Goal: Information Seeking & Learning: Learn about a topic

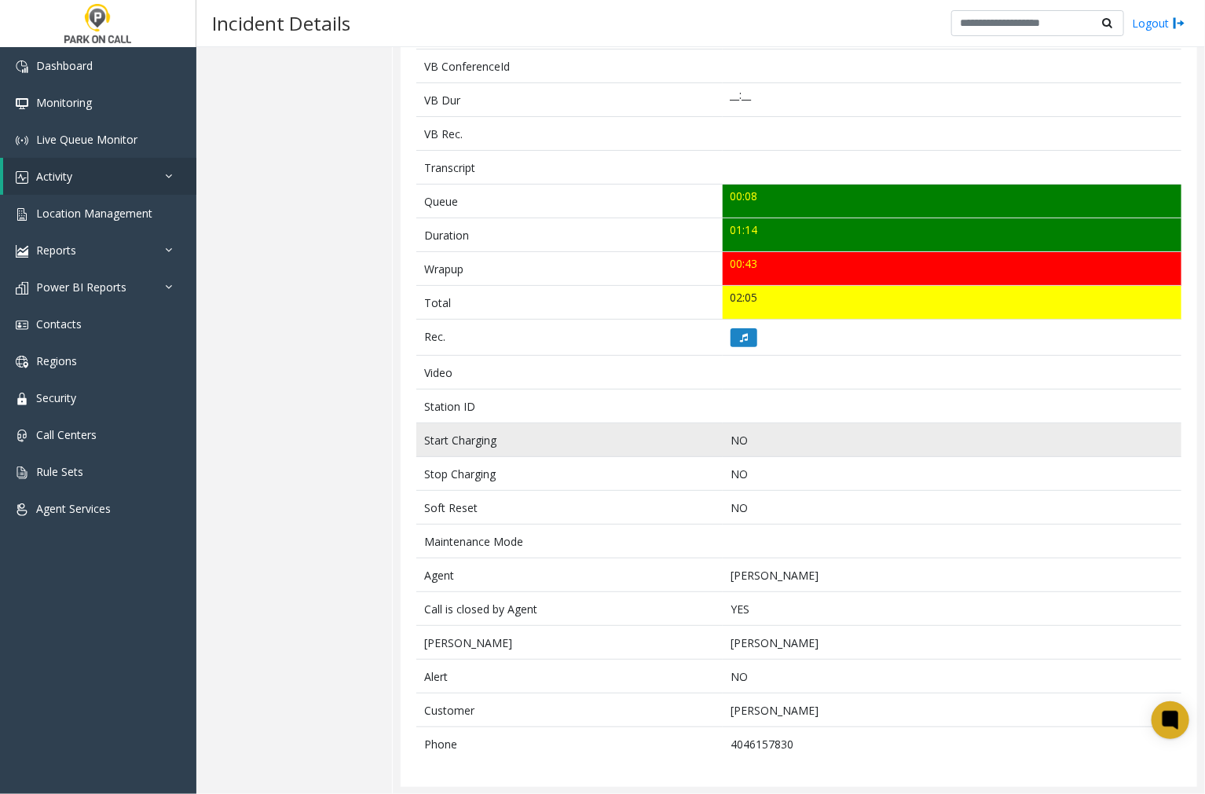
scroll to position [446, 0]
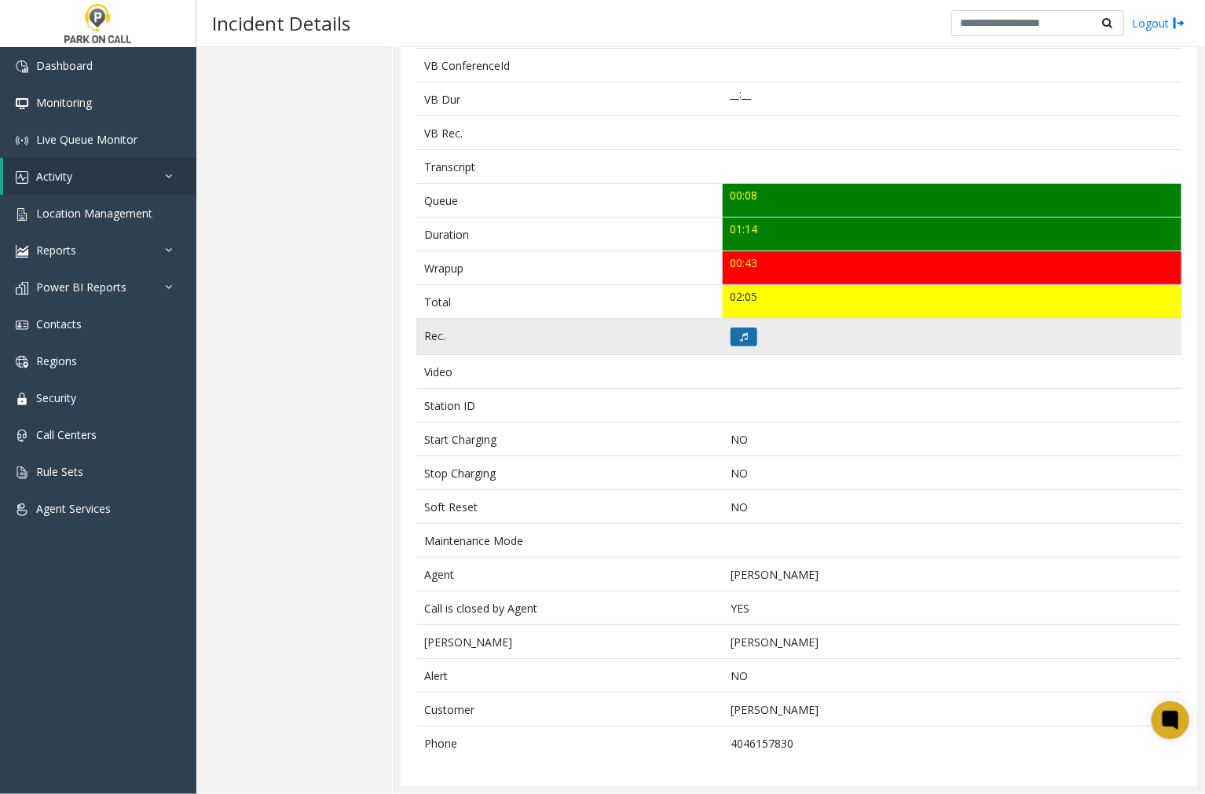
click at [734, 335] on button at bounding box center [744, 337] width 27 height 19
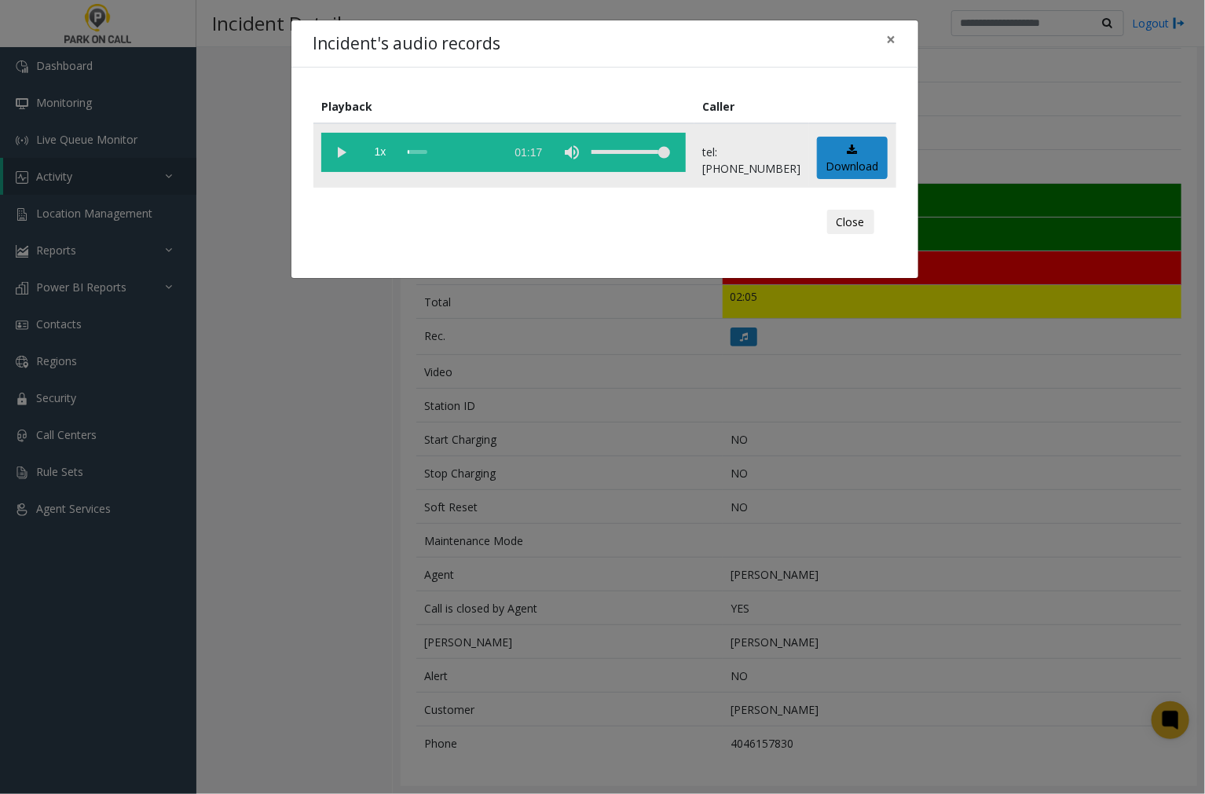
click at [336, 153] on vg-play-pause at bounding box center [340, 152] width 39 height 39
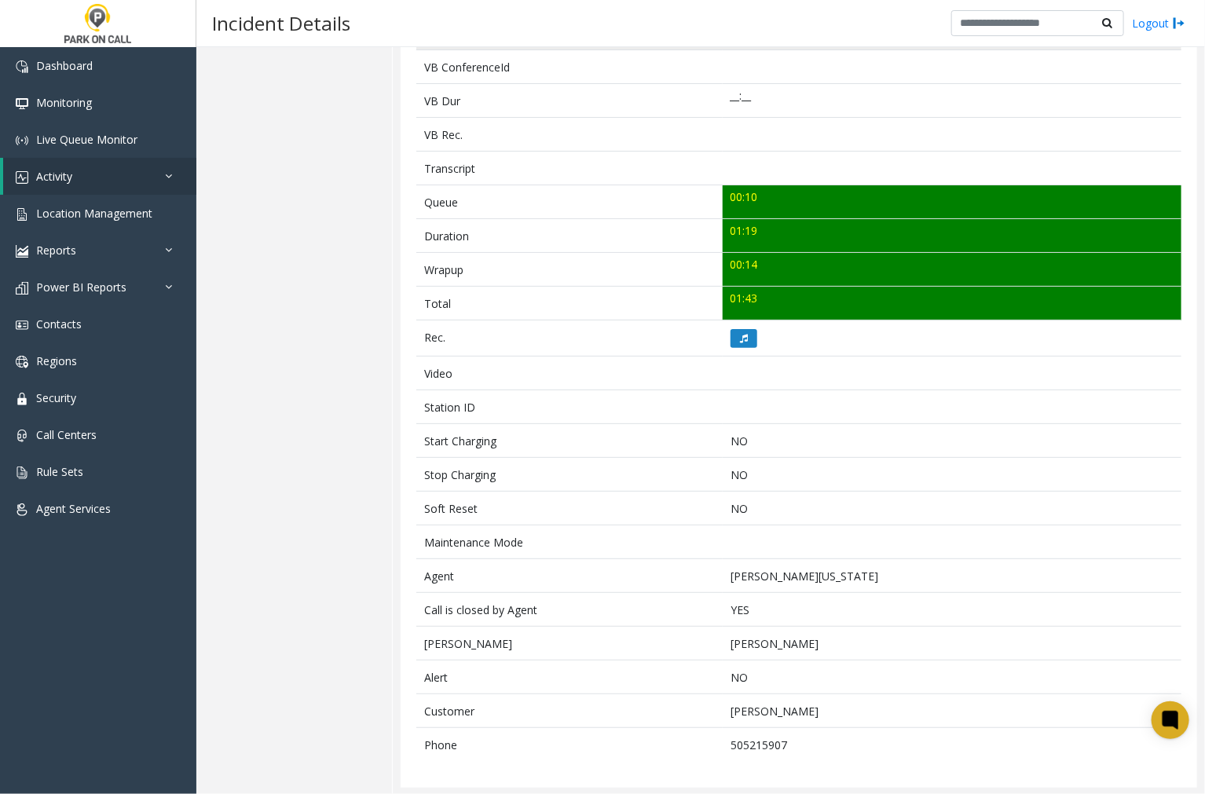
scroll to position [446, 0]
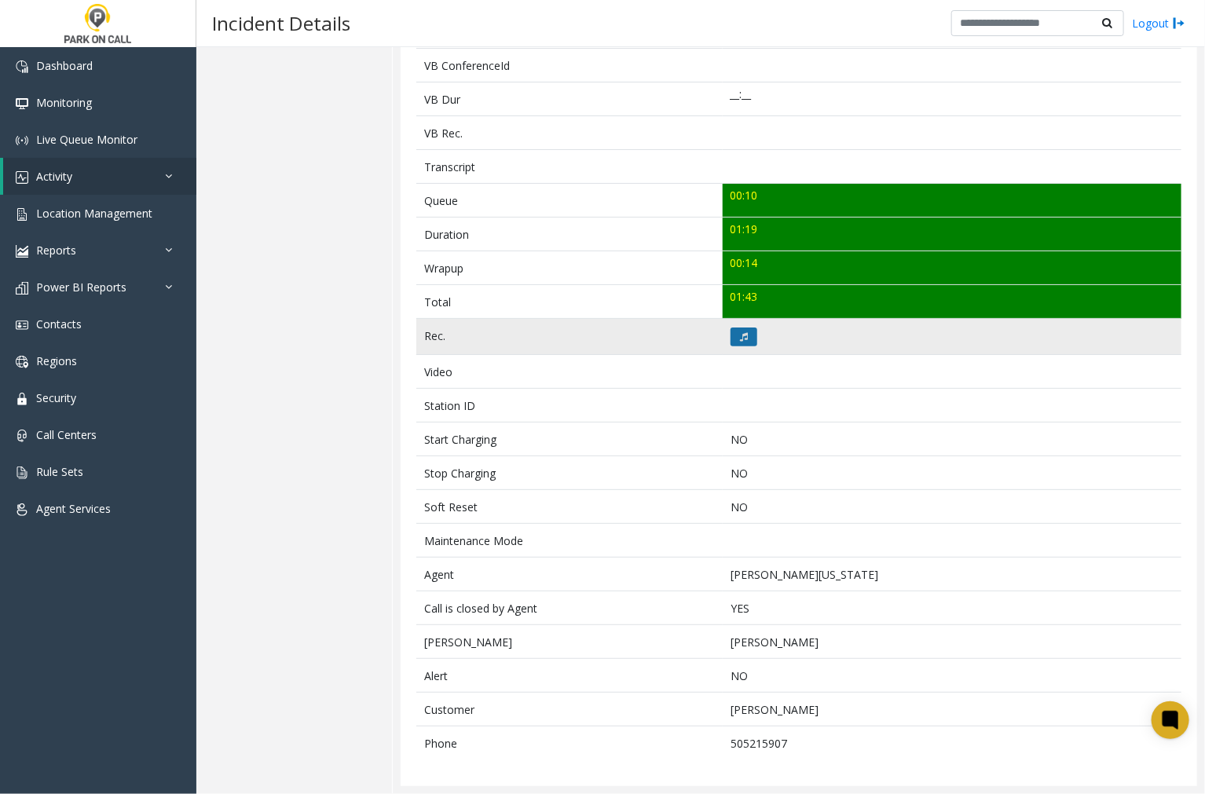
click at [740, 335] on icon at bounding box center [744, 336] width 8 height 9
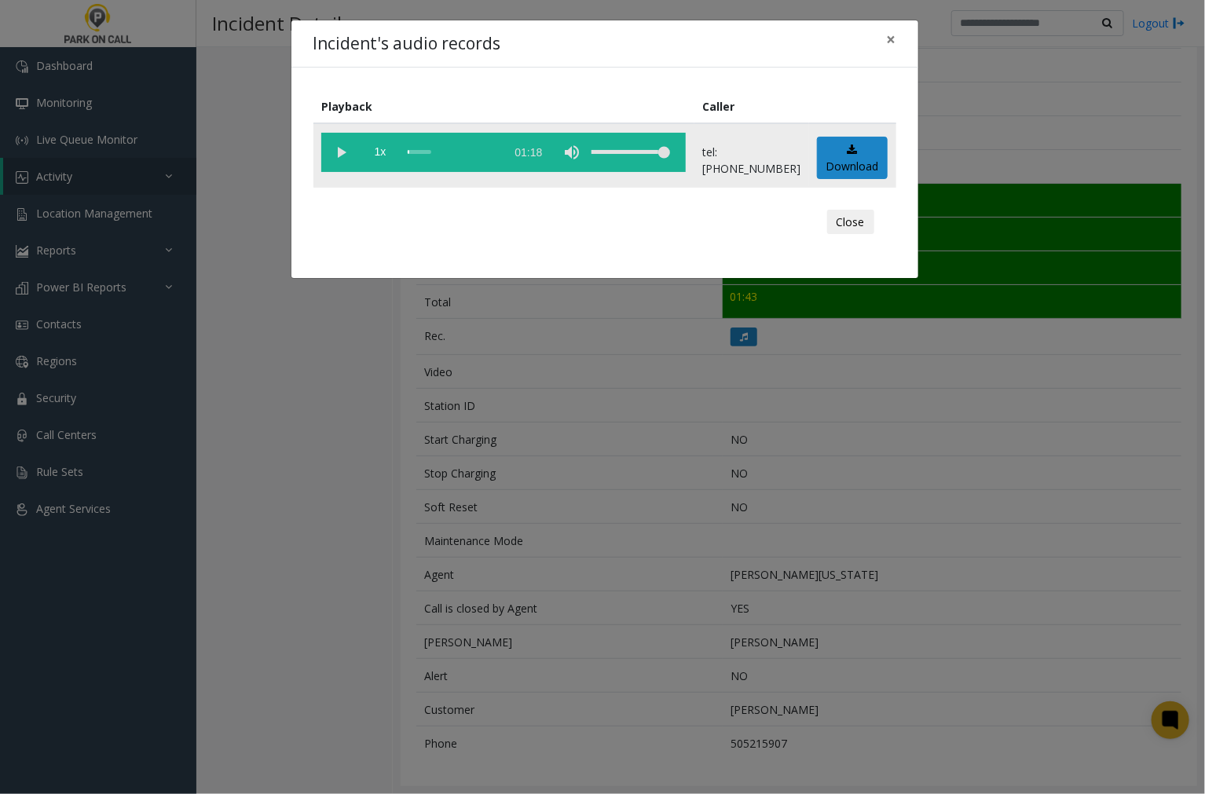
click at [343, 148] on vg-play-pause at bounding box center [340, 152] width 39 height 39
drag, startPoint x: 504, startPoint y: 39, endPoint x: 462, endPoint y: 64, distance: 48.2
click at [504, 39] on div "Incident's audio records ×" at bounding box center [604, 44] width 627 height 48
click at [344, 150] on vg-play-pause at bounding box center [340, 152] width 39 height 39
drag, startPoint x: 575, startPoint y: 39, endPoint x: 550, endPoint y: 52, distance: 28.1
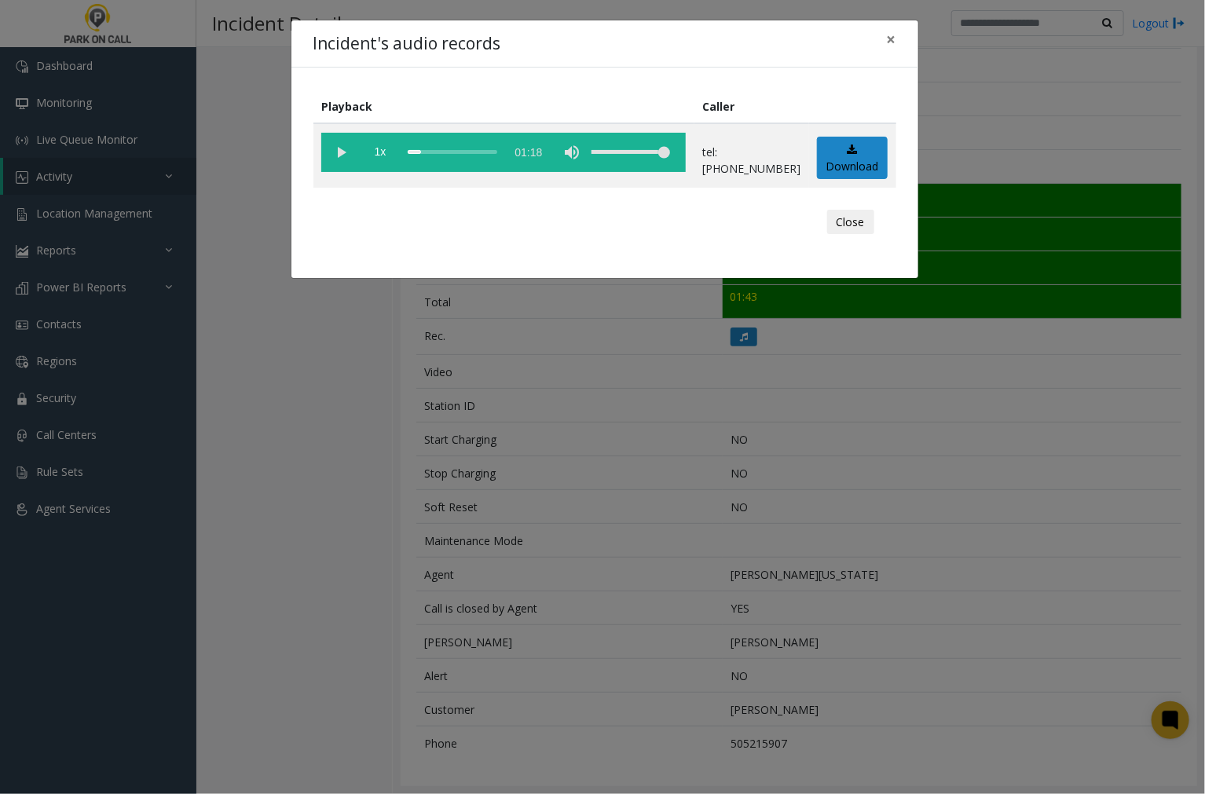
click at [575, 39] on div "Incident's audio records ×" at bounding box center [604, 44] width 627 height 48
click at [339, 150] on vg-play-pause at bounding box center [340, 152] width 39 height 39
click at [409, 152] on div "scrub bar" at bounding box center [453, 152] width 90 height 39
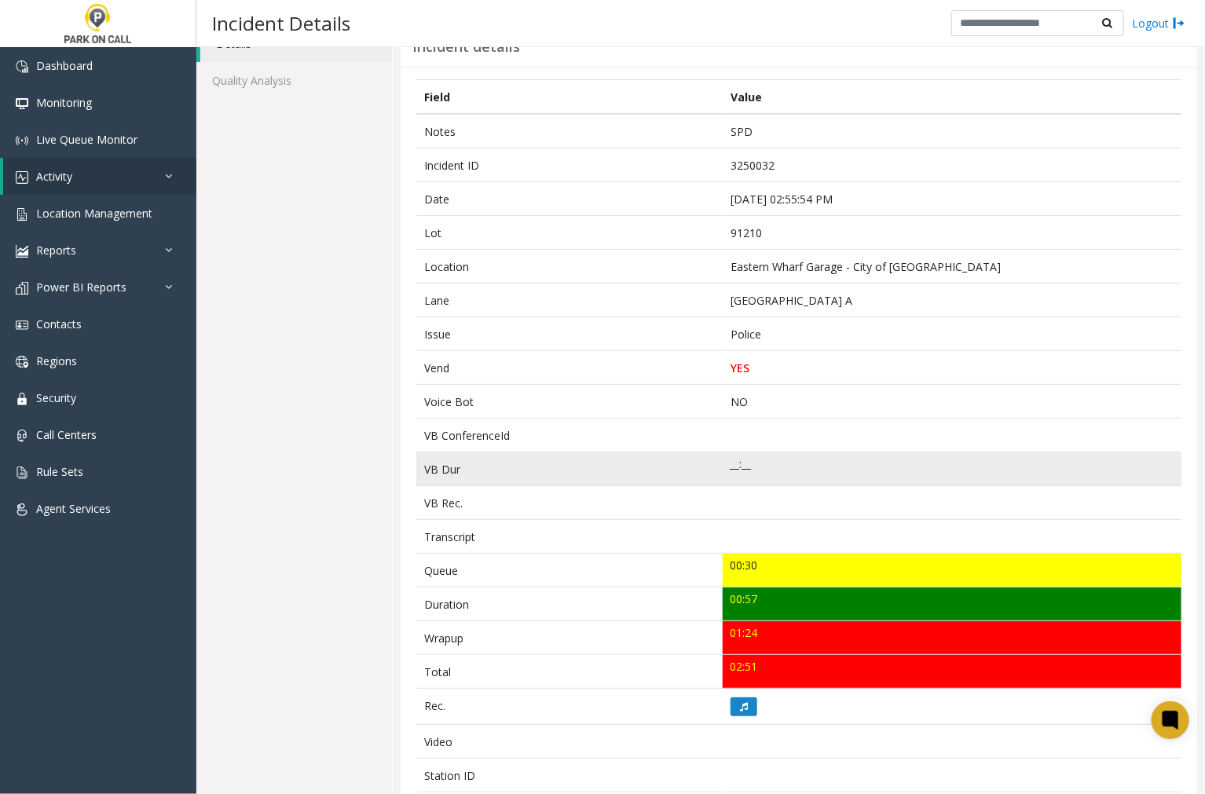
scroll to position [446, 0]
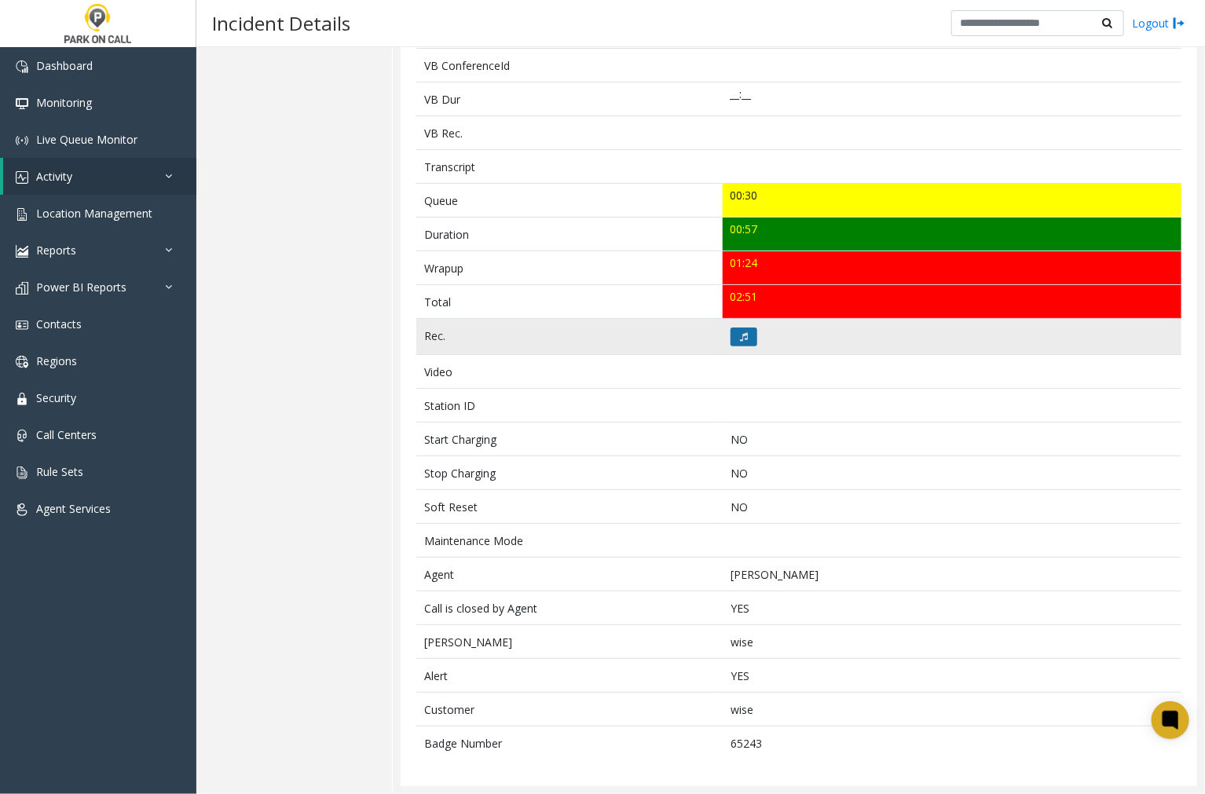
click at [740, 338] on icon at bounding box center [744, 336] width 8 height 9
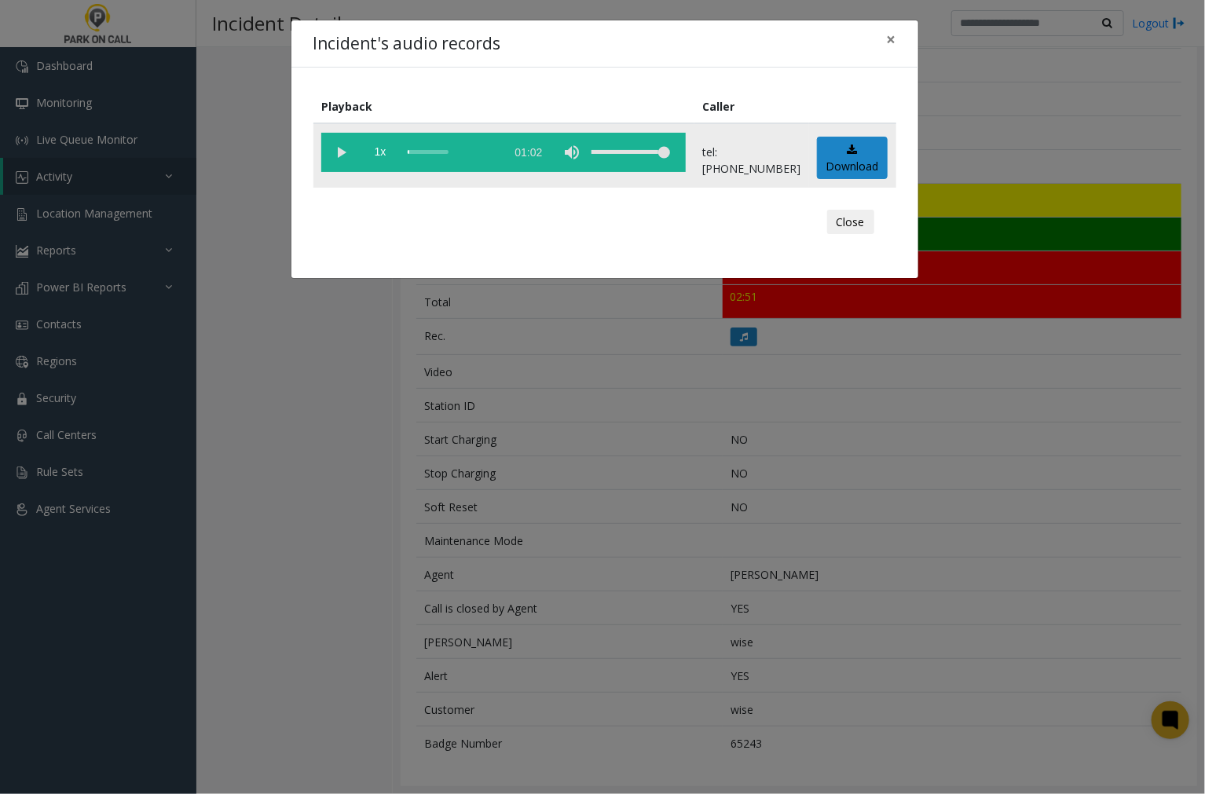
click at [339, 151] on vg-play-pause at bounding box center [340, 152] width 39 height 39
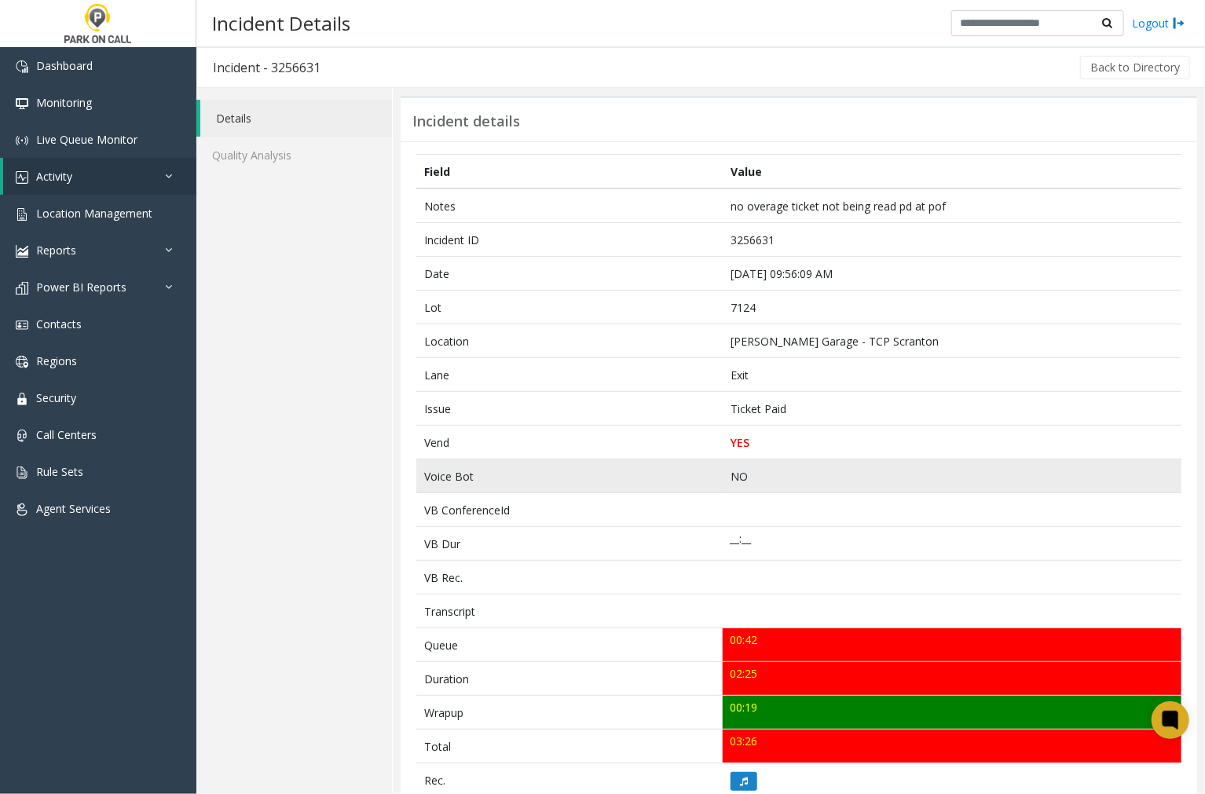
scroll to position [174, 0]
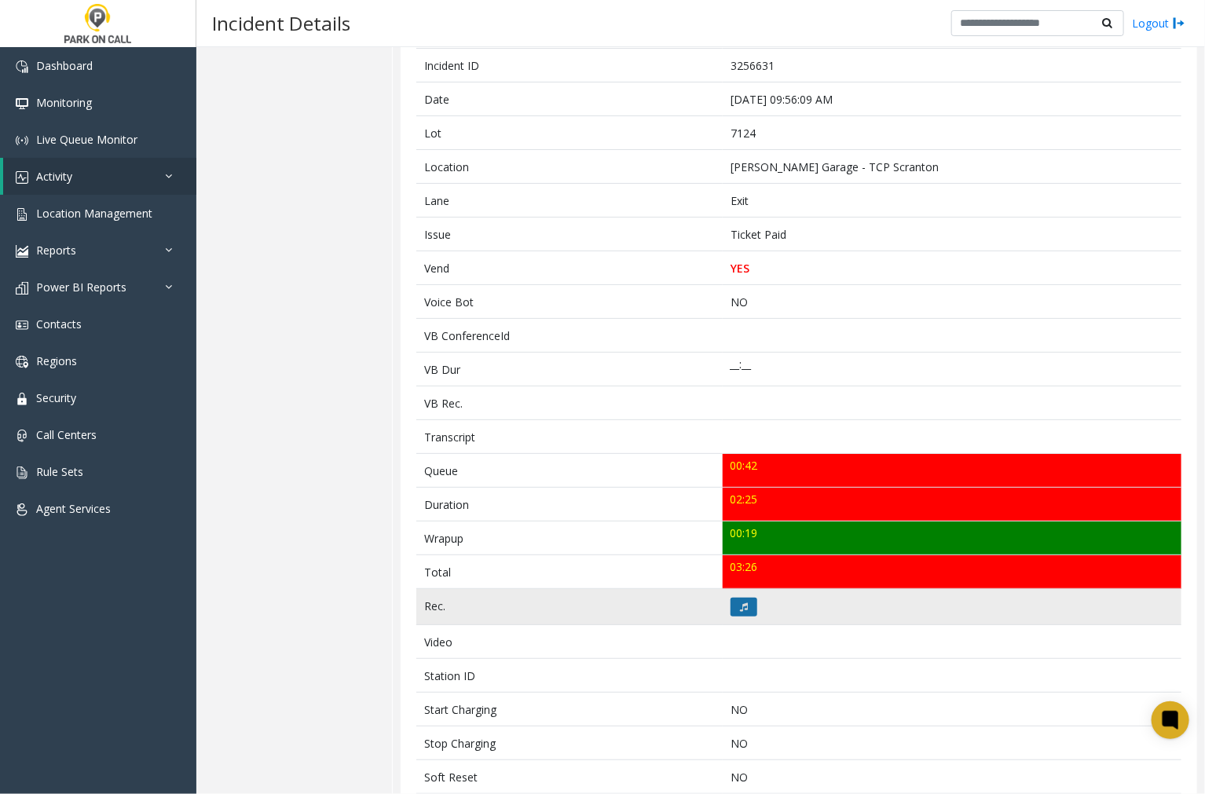
click at [731, 608] on button at bounding box center [744, 607] width 27 height 19
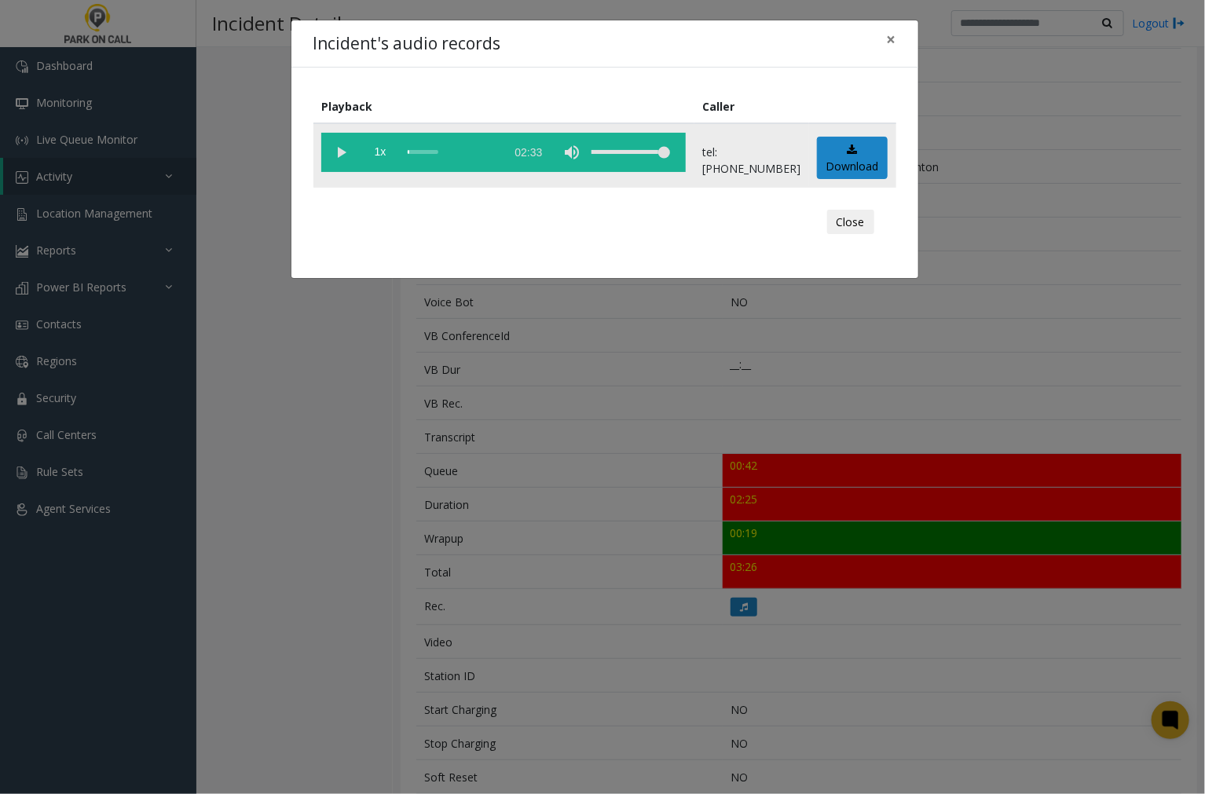
click at [338, 147] on vg-play-pause at bounding box center [340, 152] width 39 height 39
drag, startPoint x: 615, startPoint y: 87, endPoint x: 469, endPoint y: 151, distance: 159.4
click at [615, 87] on div "Playback Caller 1x 02:33 tel:0071249003 Download Close" at bounding box center [604, 173] width 627 height 211
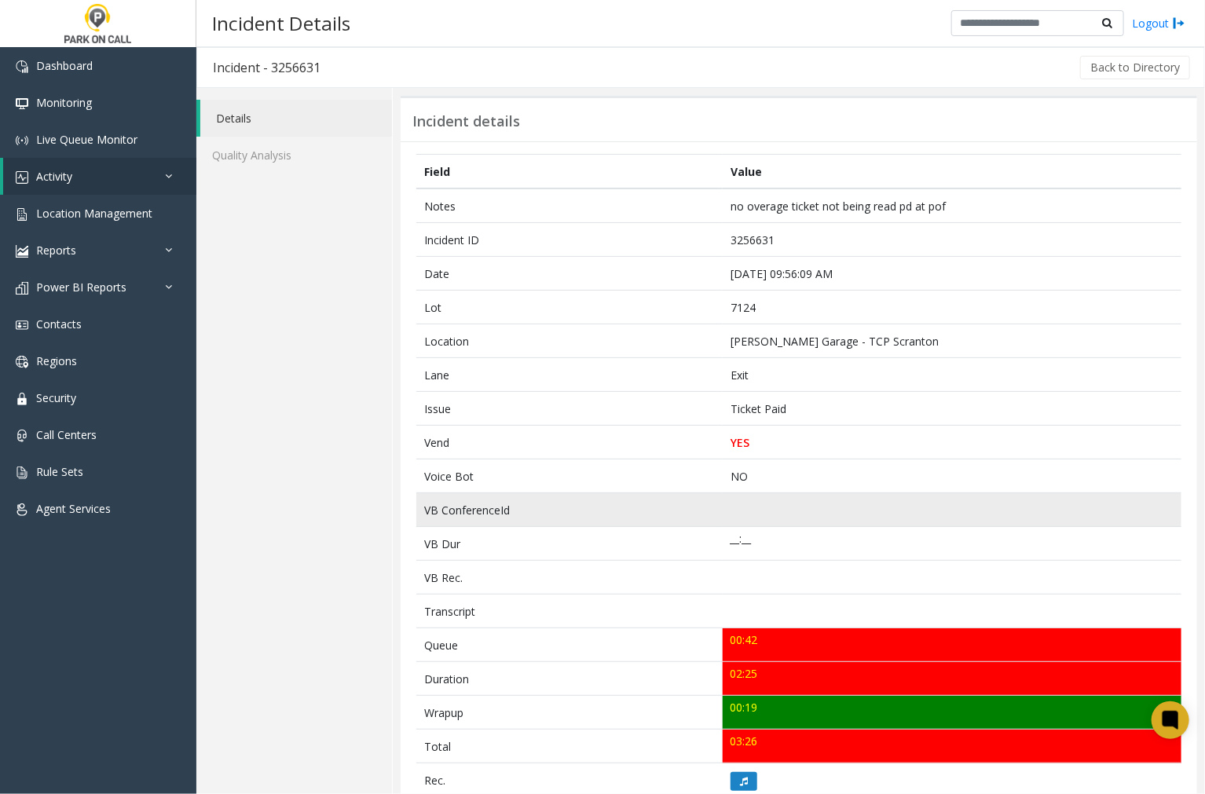
scroll to position [87, 0]
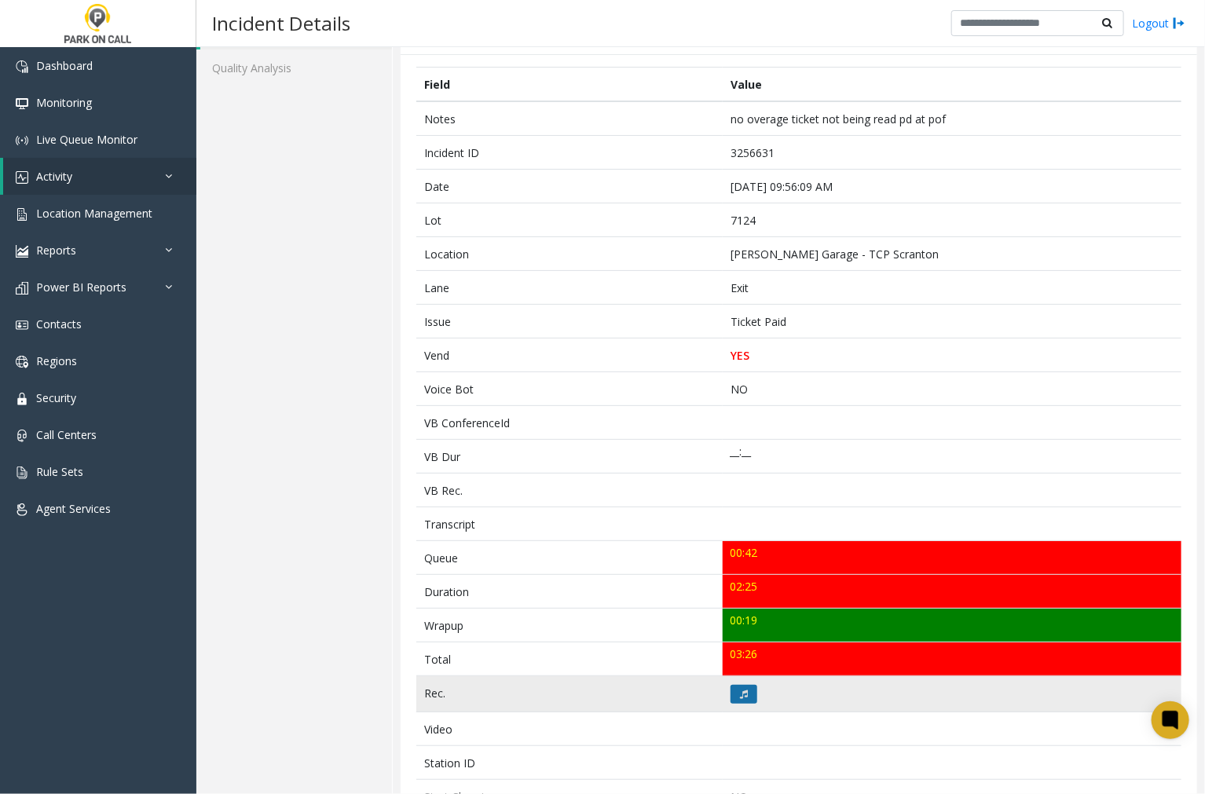
click at [740, 690] on icon at bounding box center [744, 694] width 8 height 9
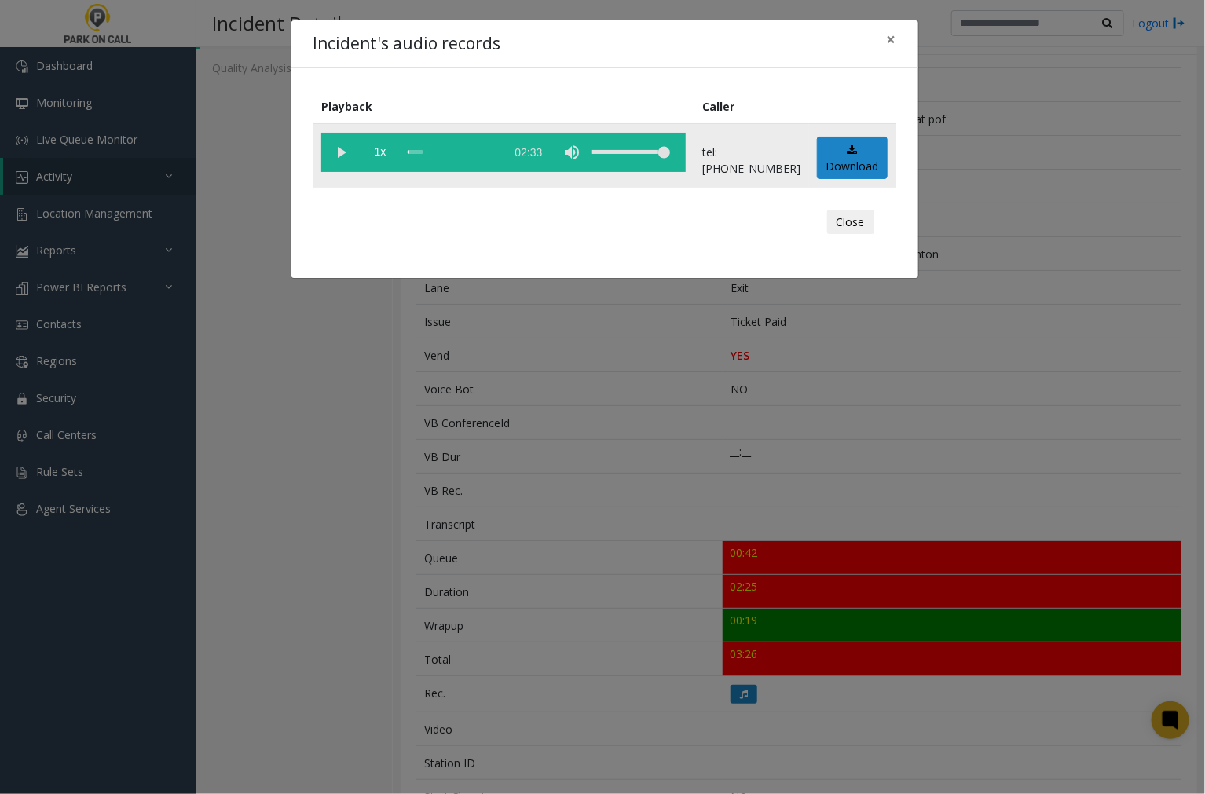
click at [344, 149] on vg-play-pause at bounding box center [340, 152] width 39 height 39
click at [338, 150] on vg-play-pause at bounding box center [340, 152] width 39 height 39
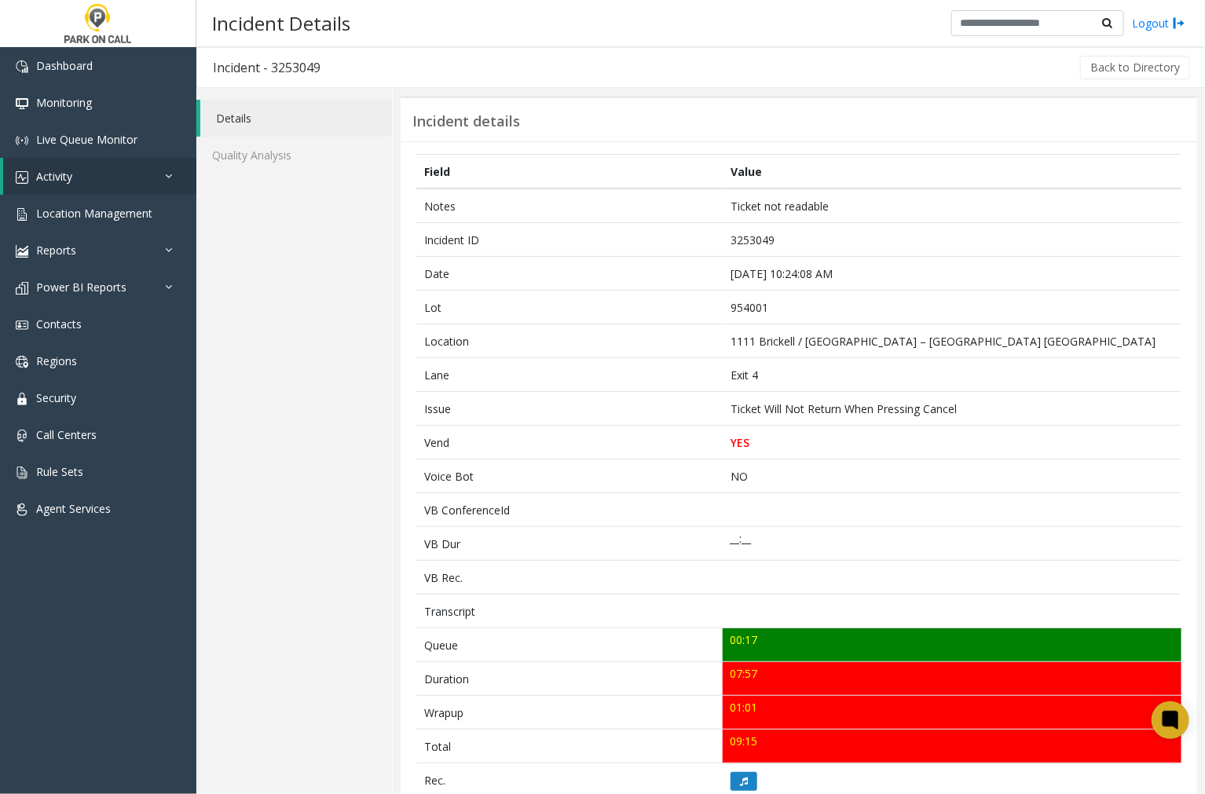
click at [771, 20] on div "Incident Details Logout" at bounding box center [700, 23] width 1009 height 47
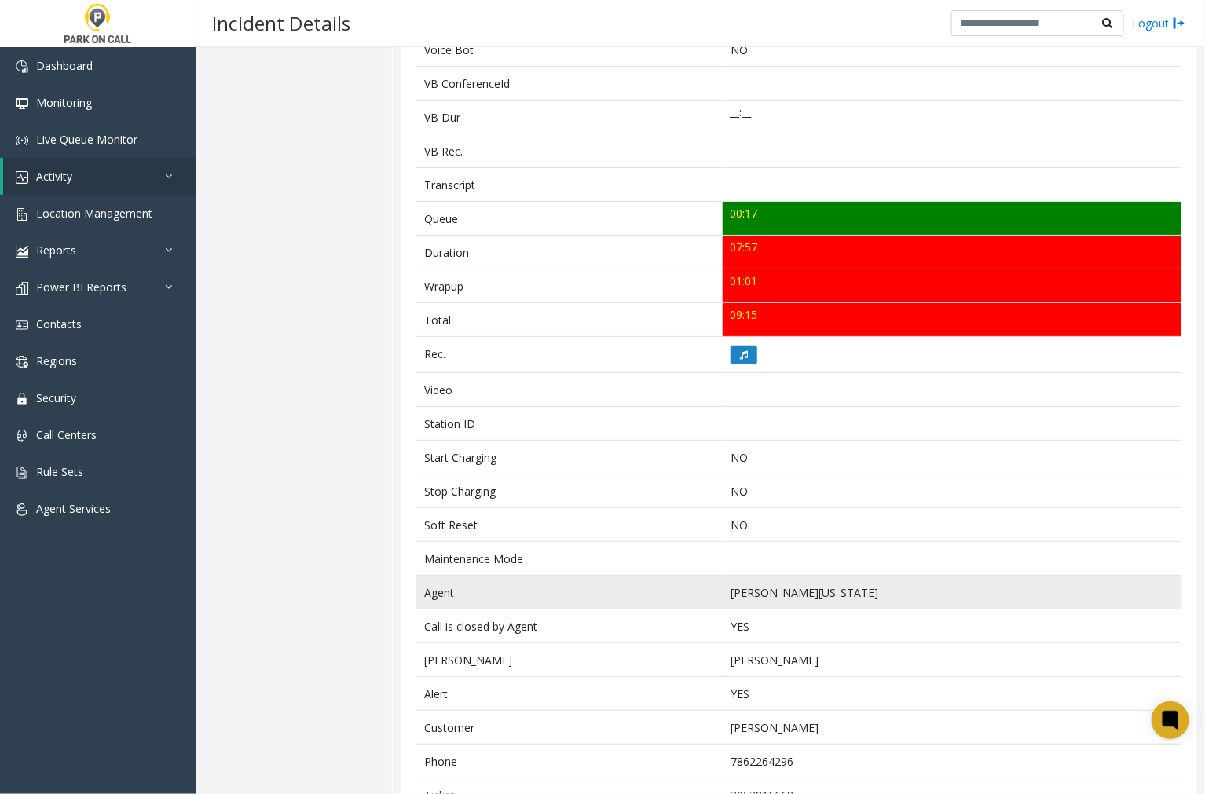
scroll to position [339, 0]
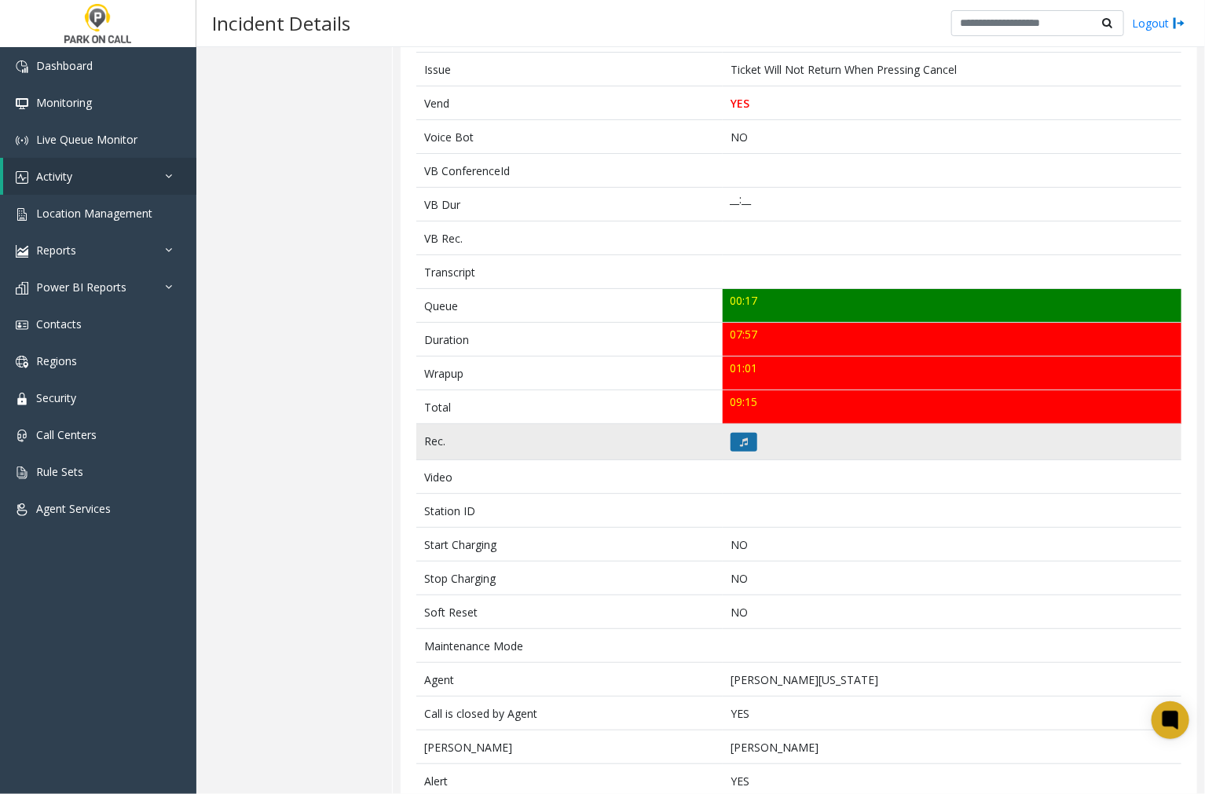
click at [740, 440] on icon at bounding box center [744, 442] width 8 height 9
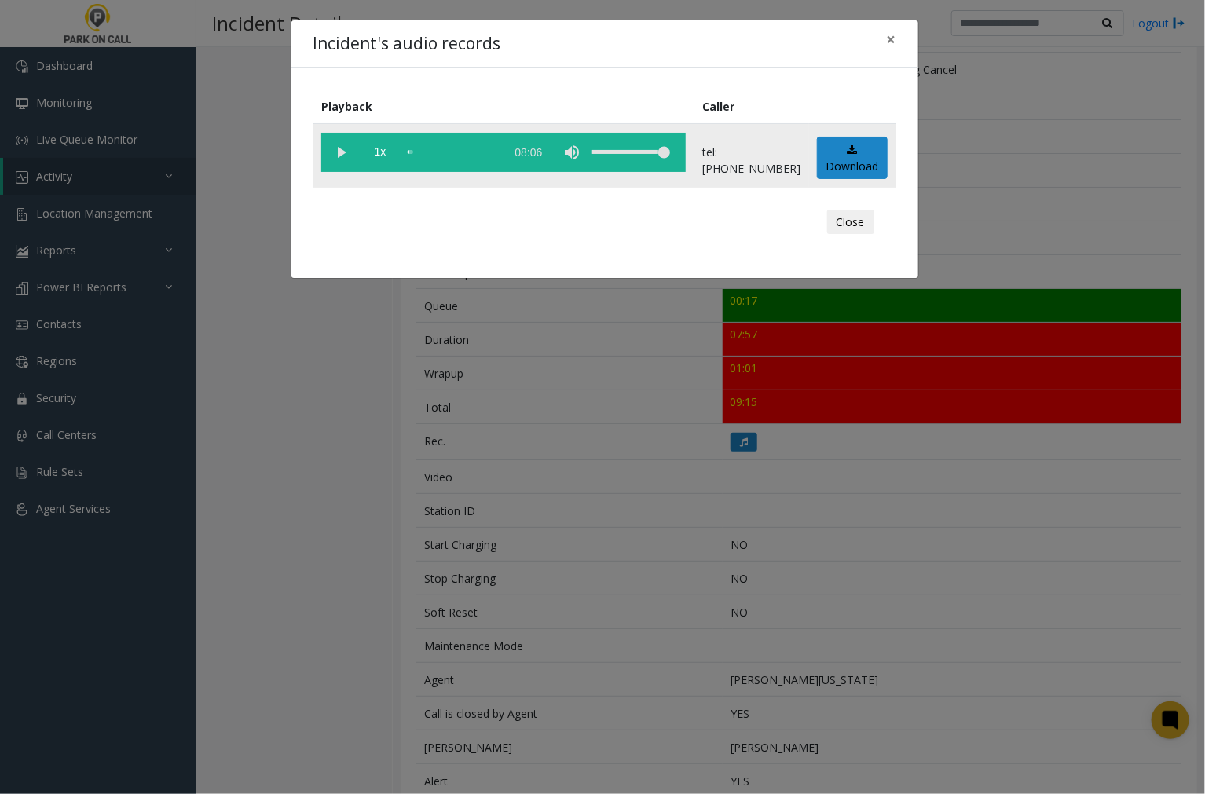
click at [336, 148] on vg-play-pause at bounding box center [340, 152] width 39 height 39
click at [344, 152] on vg-play-pause at bounding box center [340, 152] width 39 height 39
click at [339, 152] on vg-play-pause at bounding box center [340, 152] width 39 height 39
click at [339, 148] on vg-play-pause at bounding box center [340, 152] width 39 height 39
click at [509, 50] on div "Incident's audio records ×" at bounding box center [604, 44] width 627 height 48
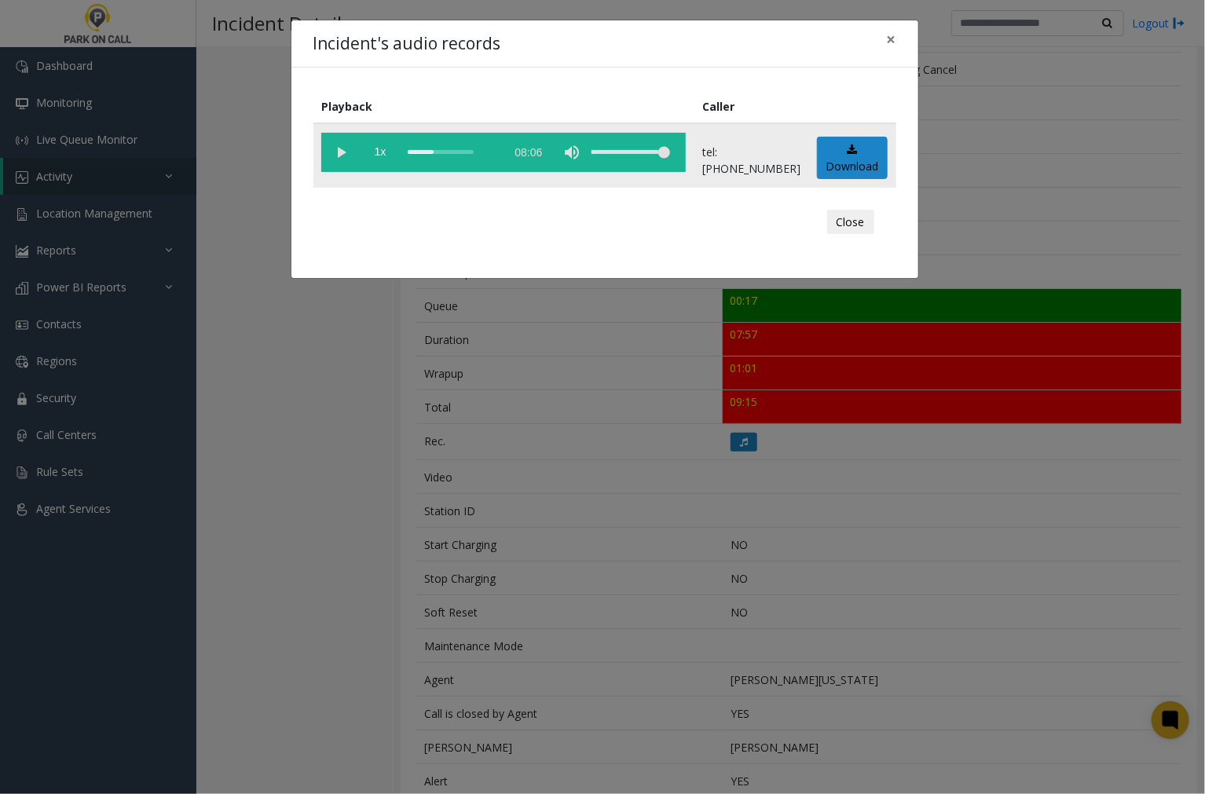
click at [339, 151] on vg-play-pause at bounding box center [340, 152] width 39 height 39
click at [445, 152] on div "scrub bar" at bounding box center [453, 152] width 90 height 39
click at [339, 149] on vg-play-pause at bounding box center [340, 152] width 39 height 39
click at [340, 151] on vg-play-pause at bounding box center [340, 152] width 39 height 39
click at [679, 46] on div "Incident's audio records ×" at bounding box center [604, 44] width 627 height 48
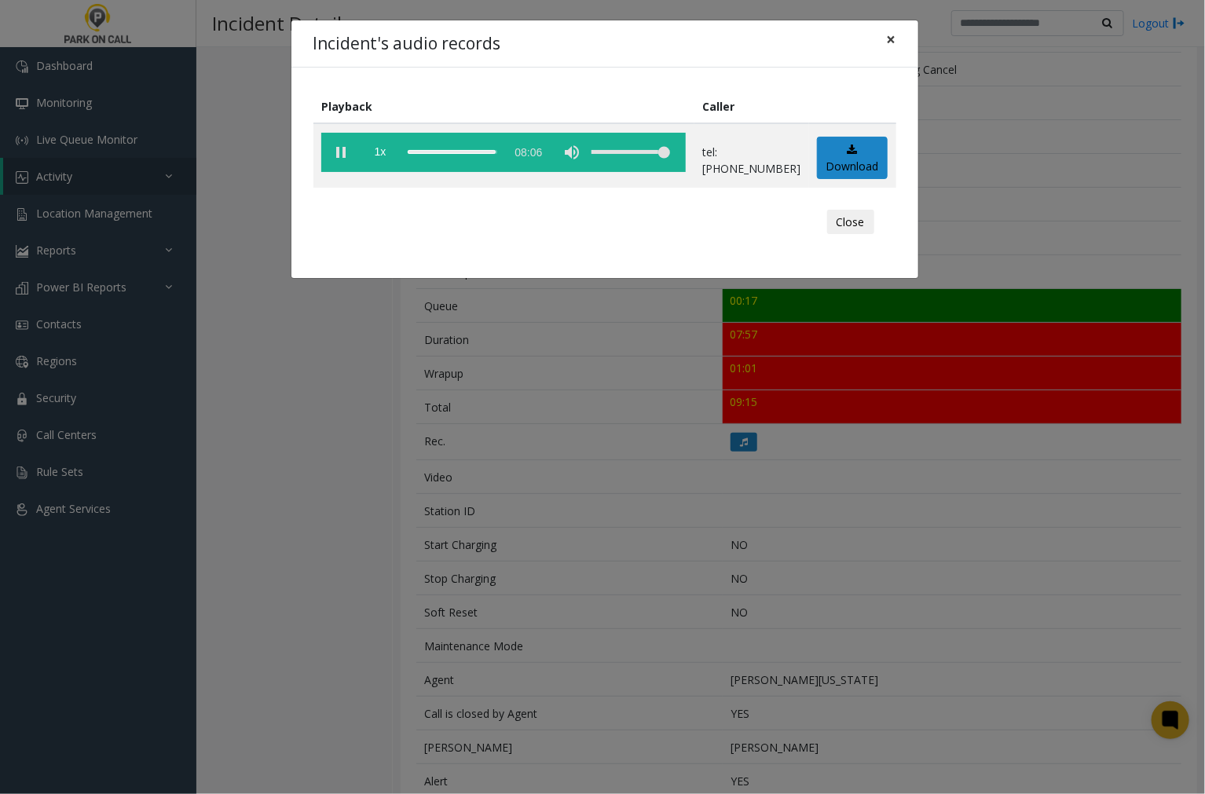
click at [888, 38] on span "×" at bounding box center [891, 39] width 9 height 22
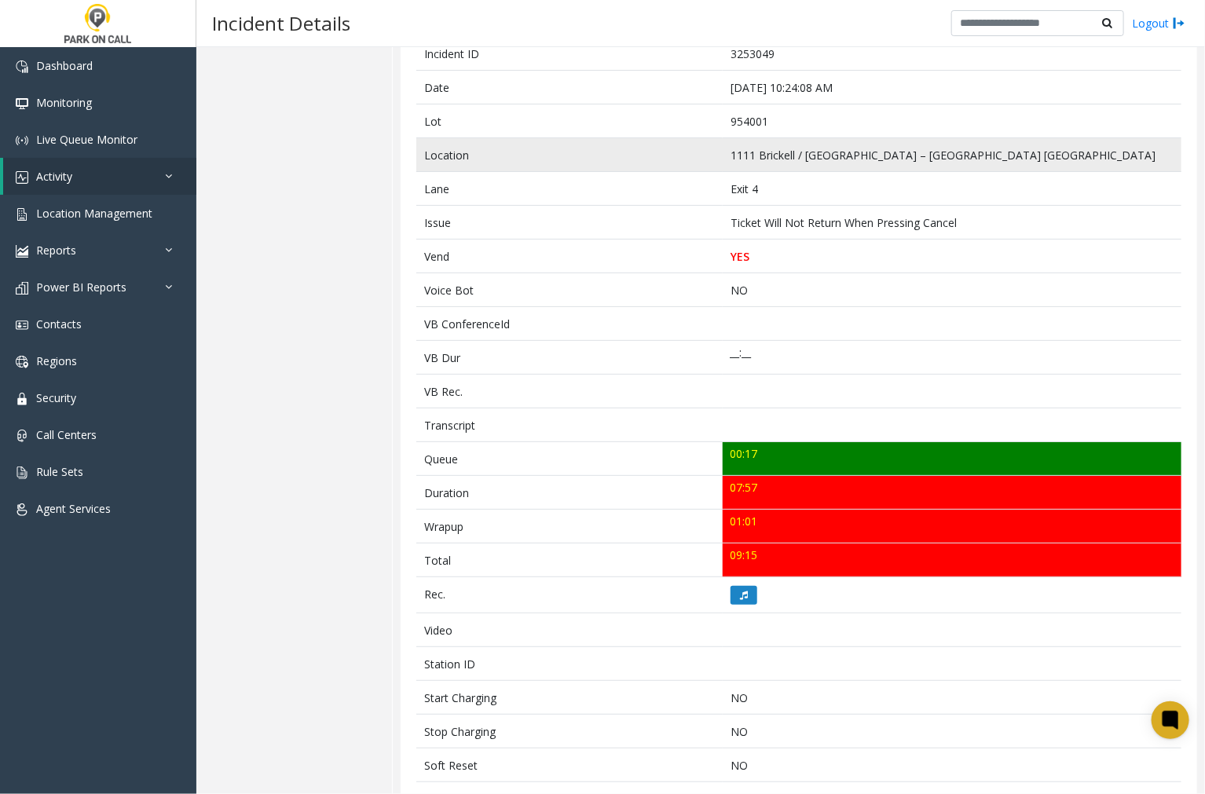
scroll to position [0, 0]
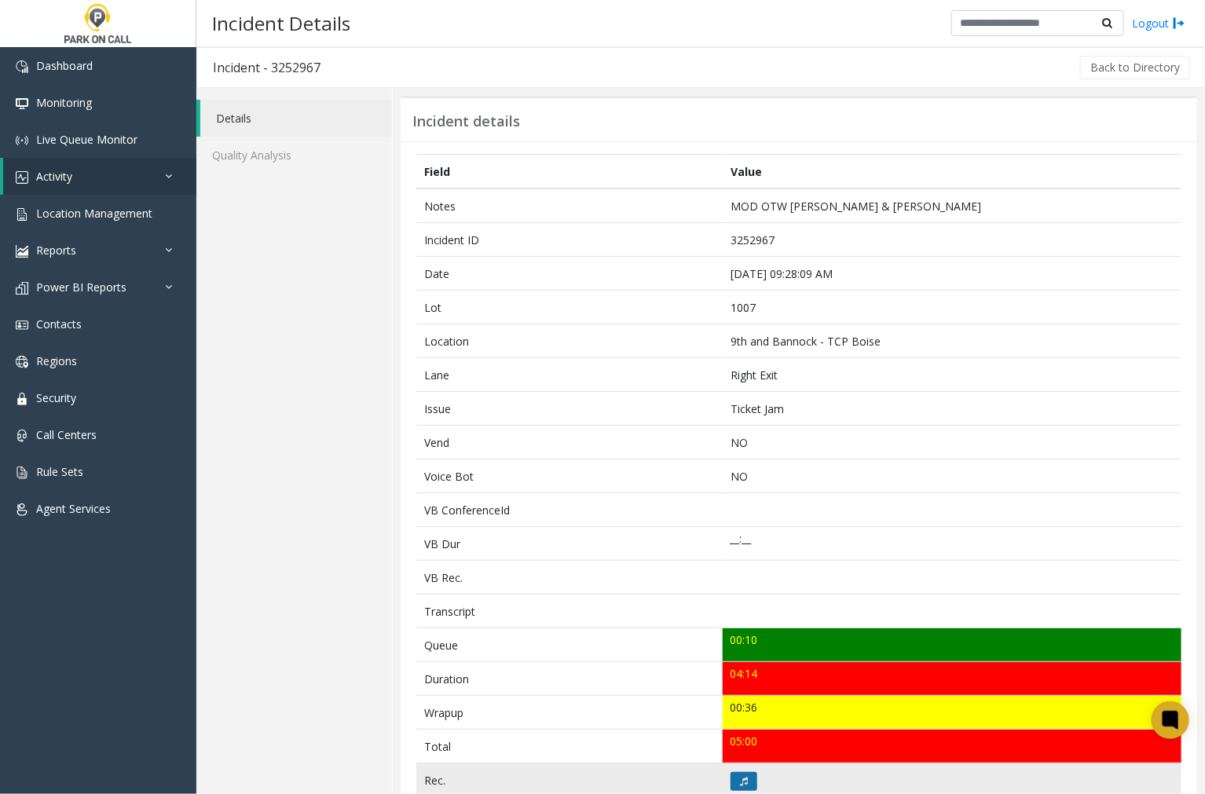
click at [740, 782] on icon at bounding box center [744, 781] width 8 height 9
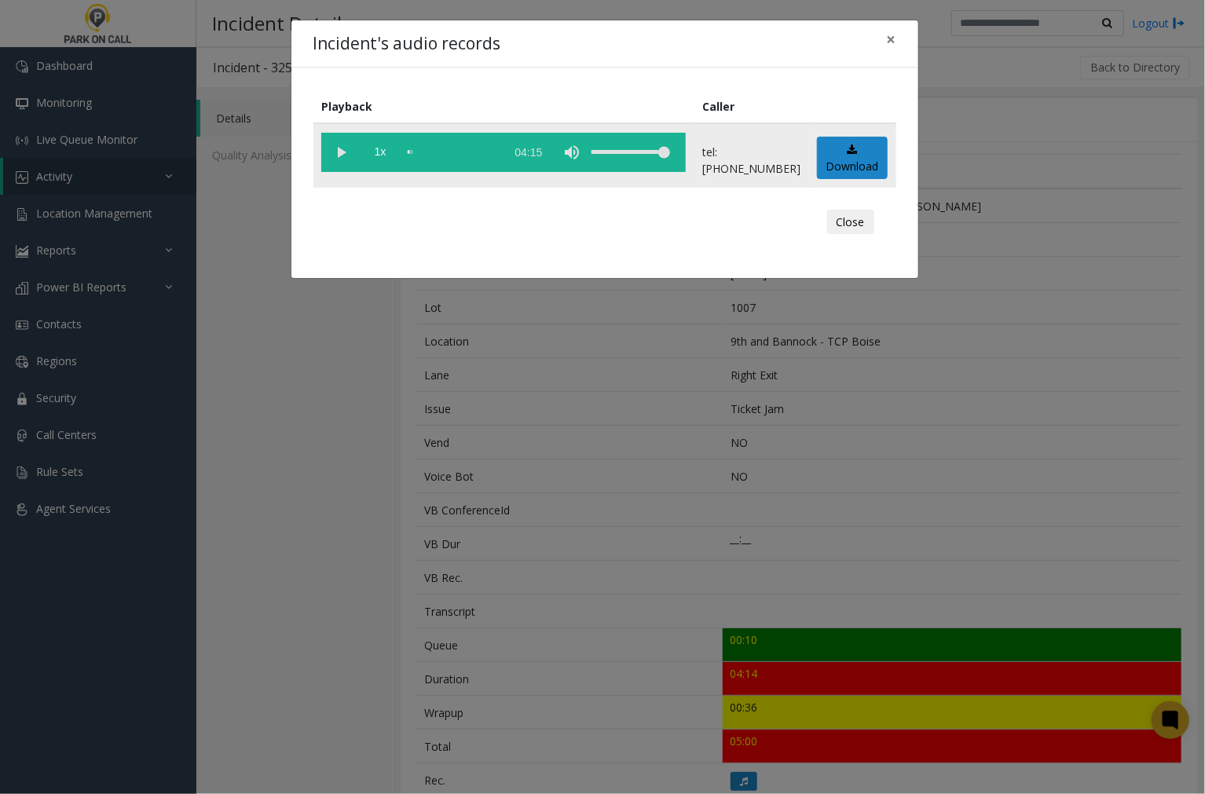
click at [343, 150] on vg-play-pause at bounding box center [340, 152] width 39 height 39
click at [341, 151] on vg-play-pause at bounding box center [340, 152] width 39 height 39
click at [560, 49] on div "Incident's audio records ×" at bounding box center [604, 44] width 627 height 48
click at [342, 153] on vg-play-pause at bounding box center [340, 152] width 39 height 39
click at [427, 151] on div "scrub bar" at bounding box center [453, 152] width 90 height 39
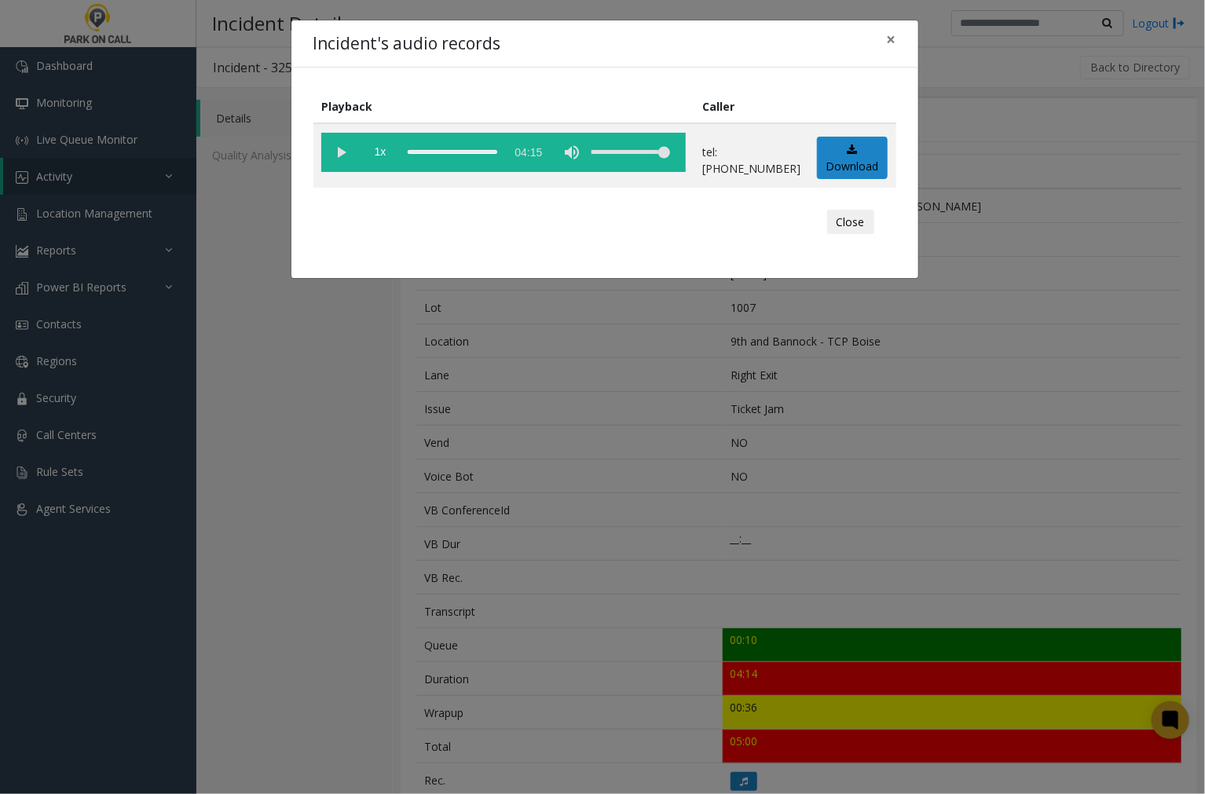
click at [709, 41] on div "Incident's audio records ×" at bounding box center [604, 44] width 627 height 48
click at [892, 36] on span "×" at bounding box center [891, 39] width 9 height 22
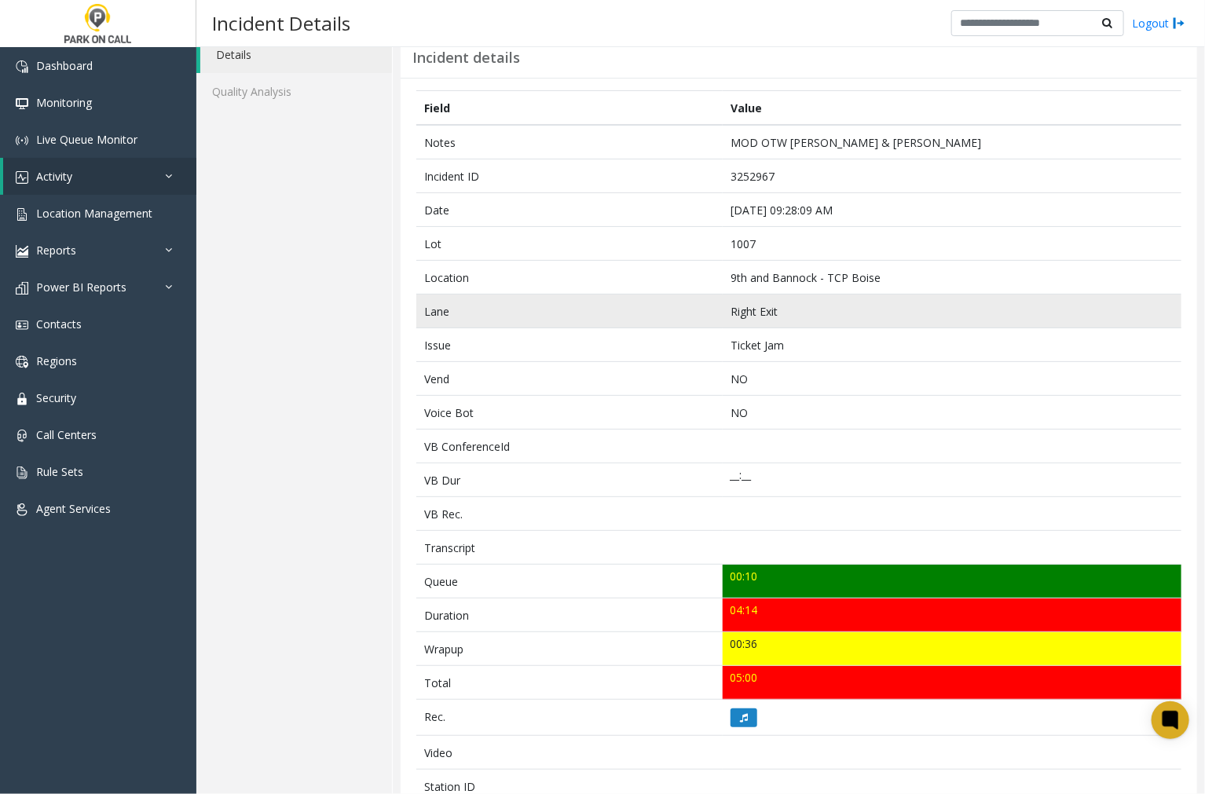
scroll to position [87, 0]
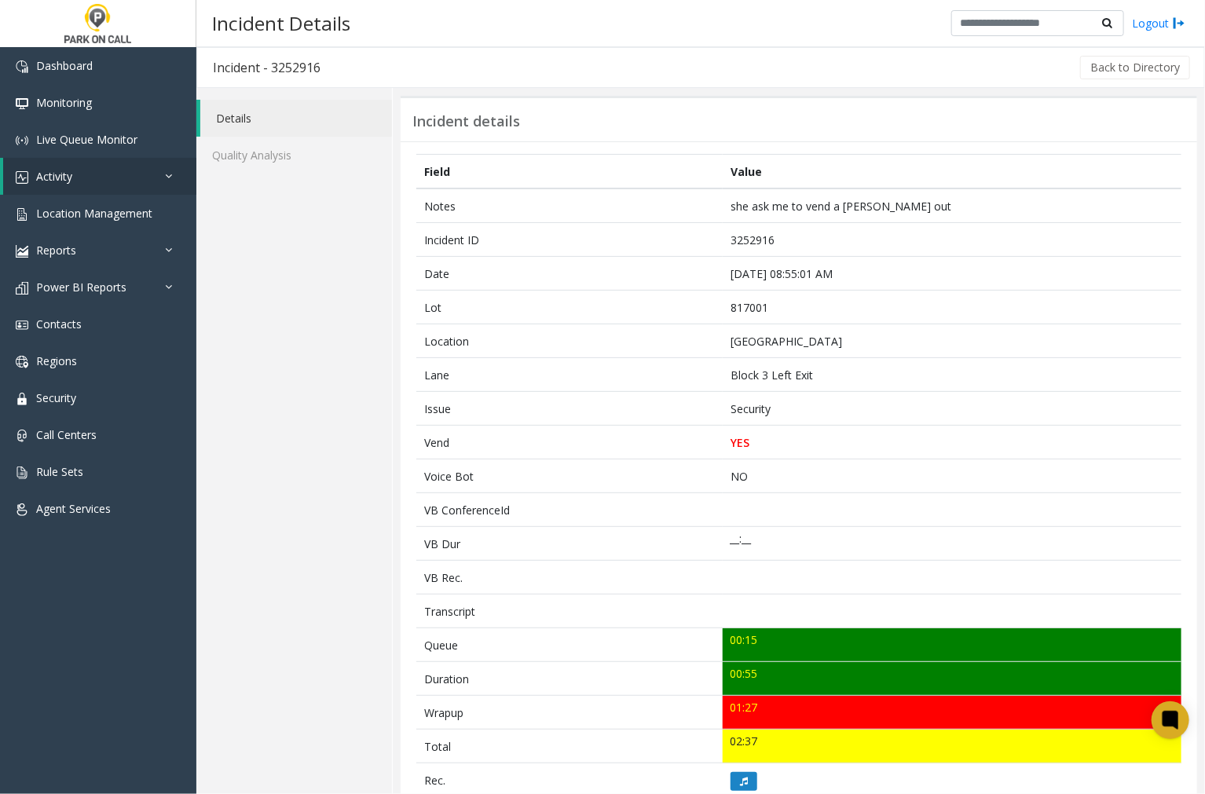
click at [273, 338] on div "Details Quality Analysis" at bounding box center [294, 663] width 196 height 1151
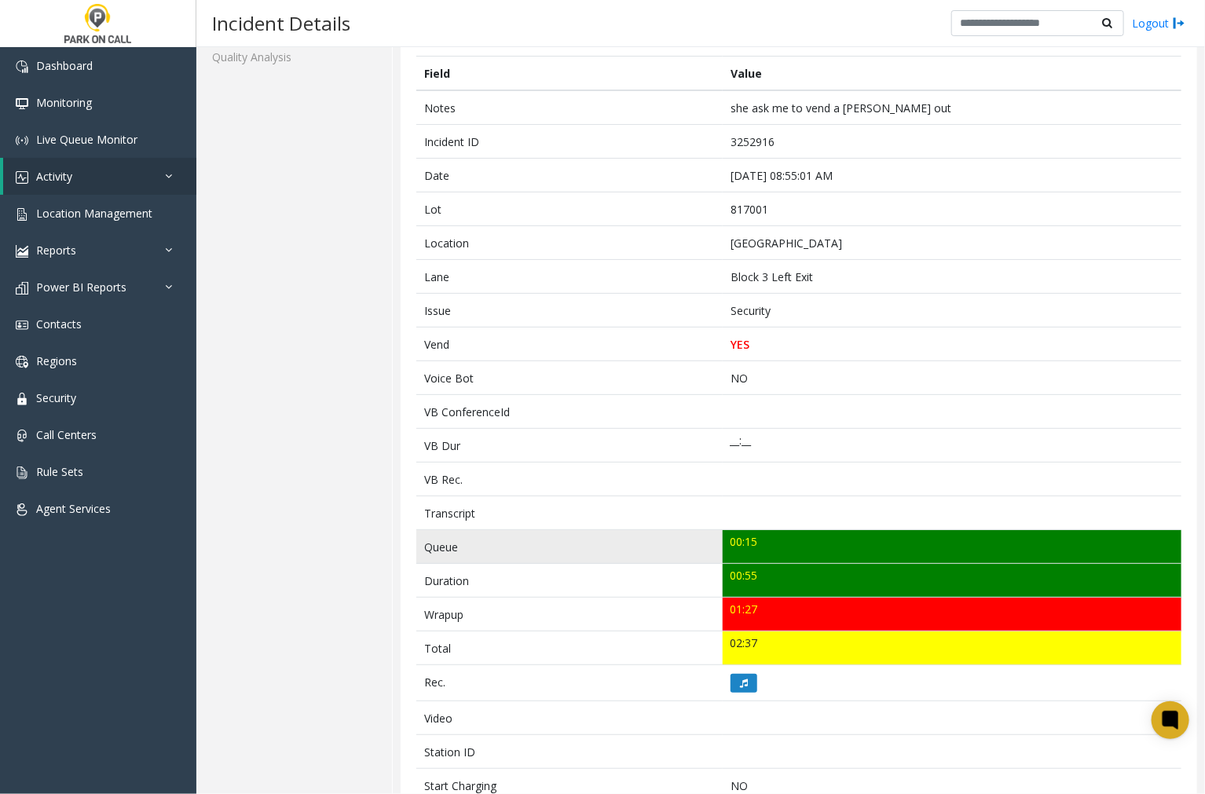
scroll to position [97, 0]
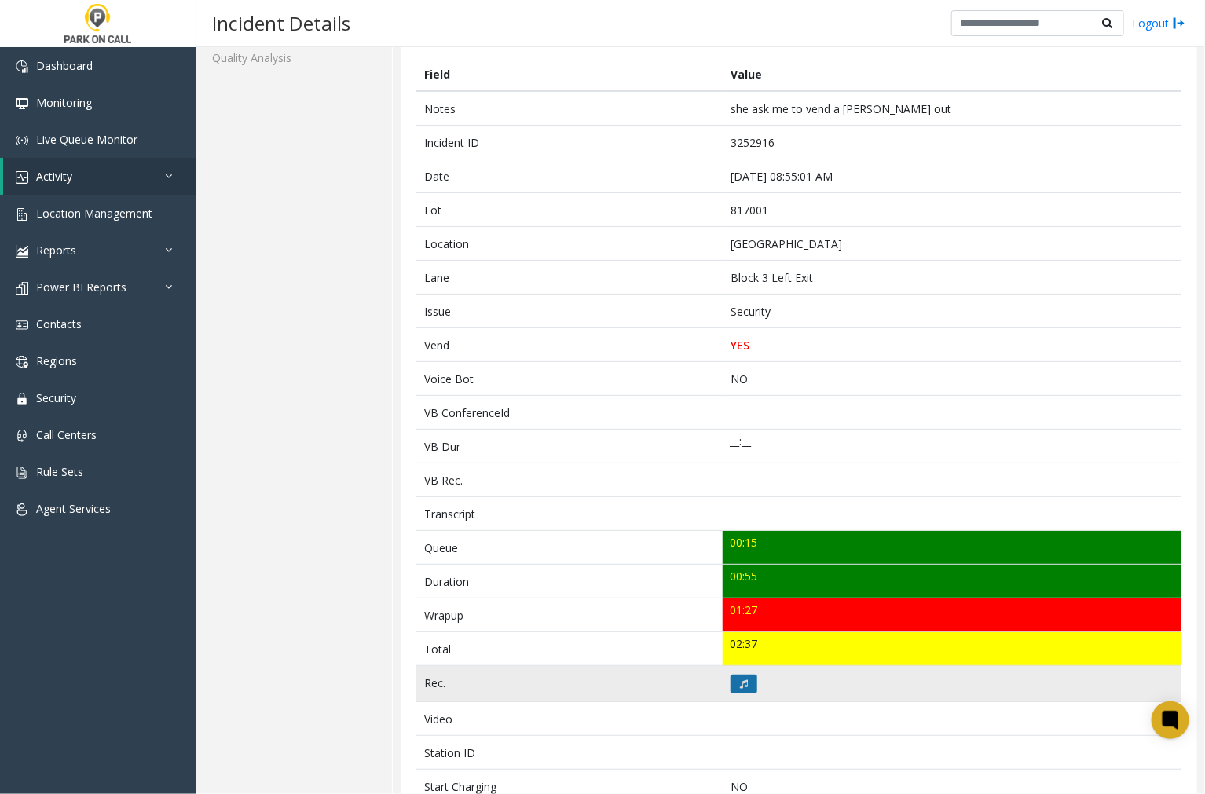
click at [740, 684] on icon at bounding box center [744, 684] width 8 height 9
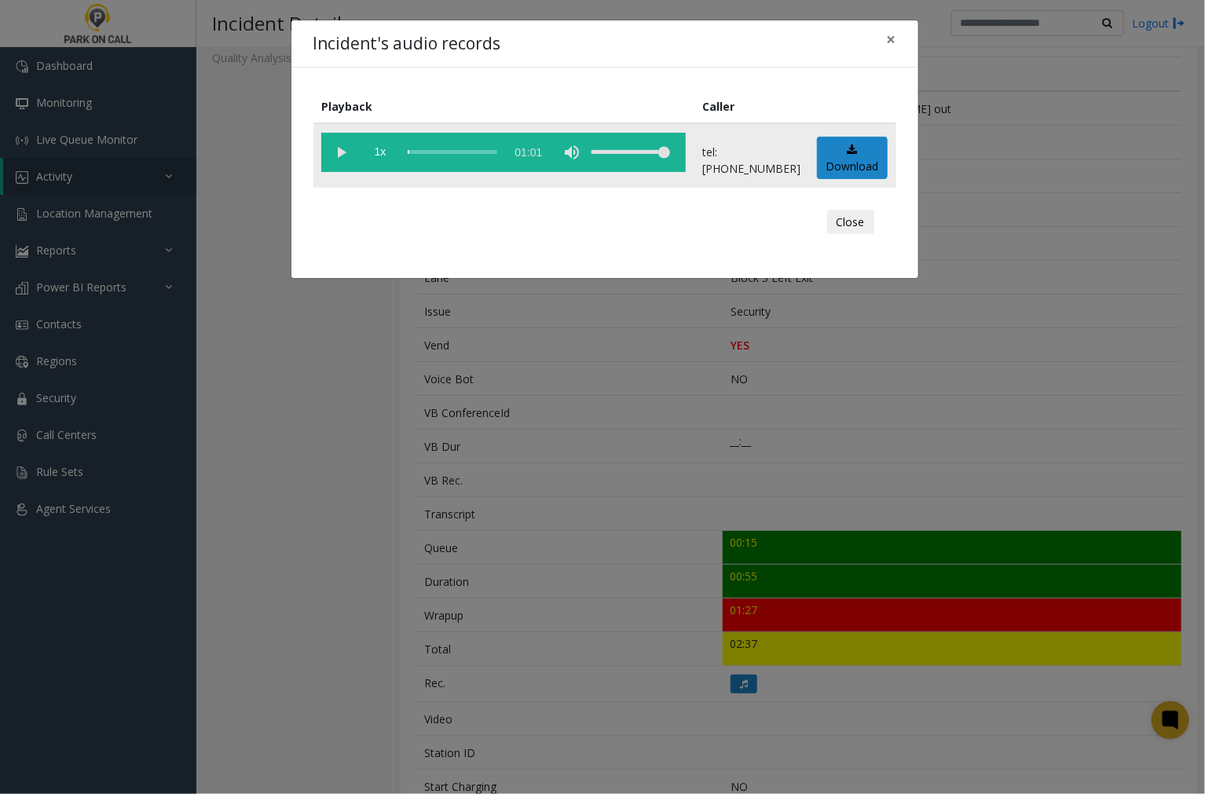
click at [339, 149] on vg-play-pause at bounding box center [340, 152] width 39 height 39
click at [936, 452] on div "Incident's audio records × Playback Caller 1x 01:01 tel:[PHONE_NUMBER] Download…" at bounding box center [602, 397] width 1205 height 794
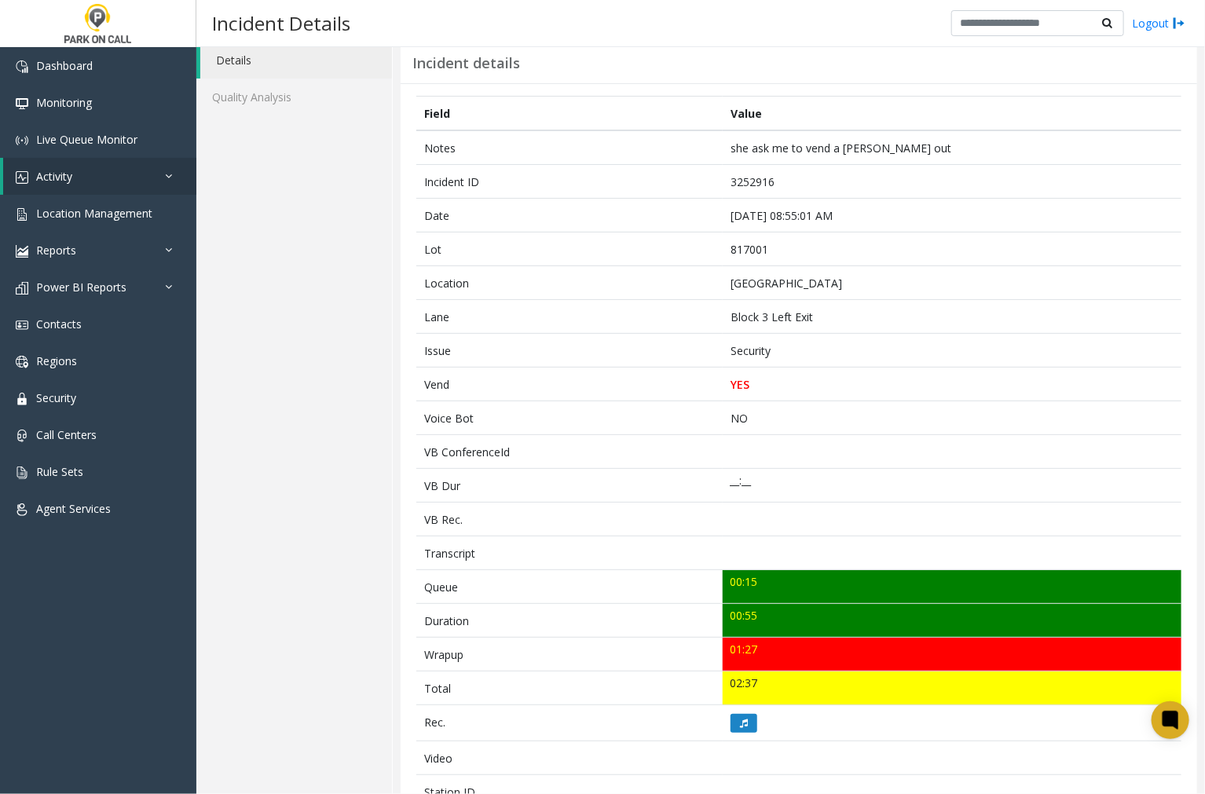
scroll to position [87, 0]
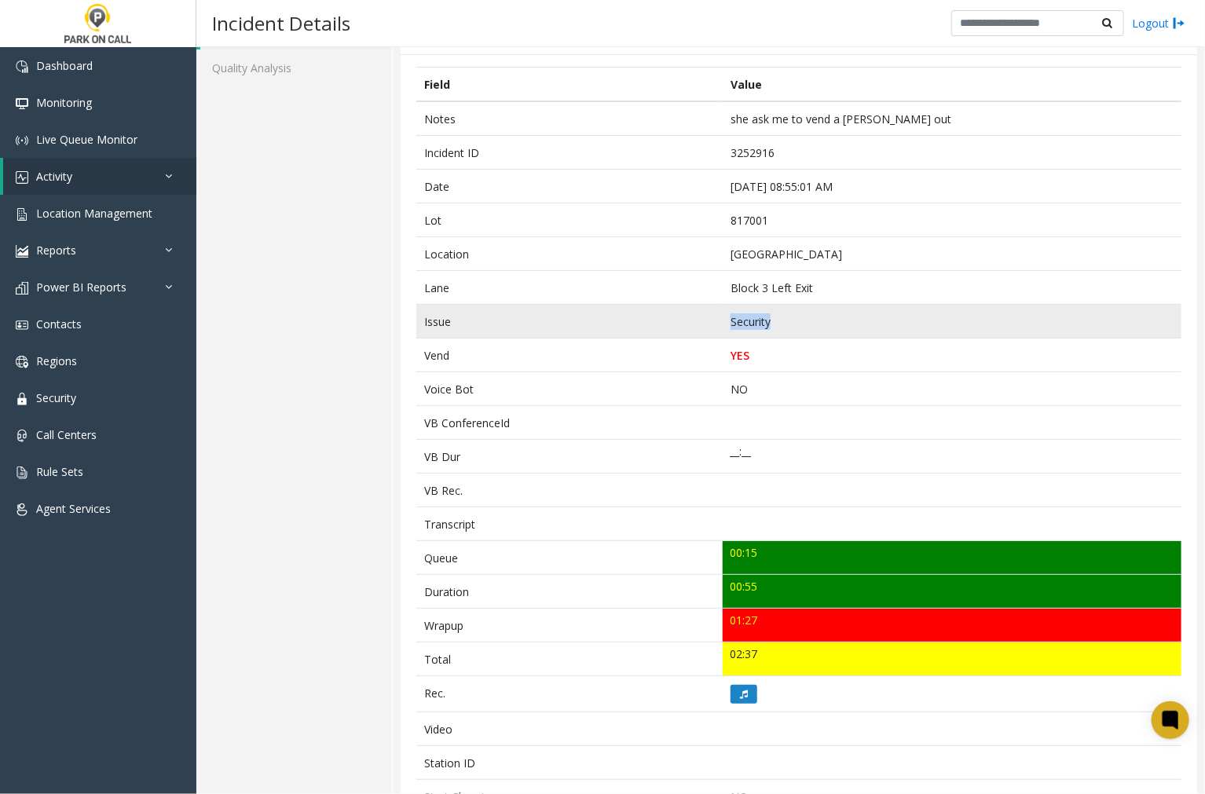
drag, startPoint x: 772, startPoint y: 325, endPoint x: 724, endPoint y: 328, distance: 48.0
click at [724, 328] on td "Security" at bounding box center [952, 322] width 459 height 34
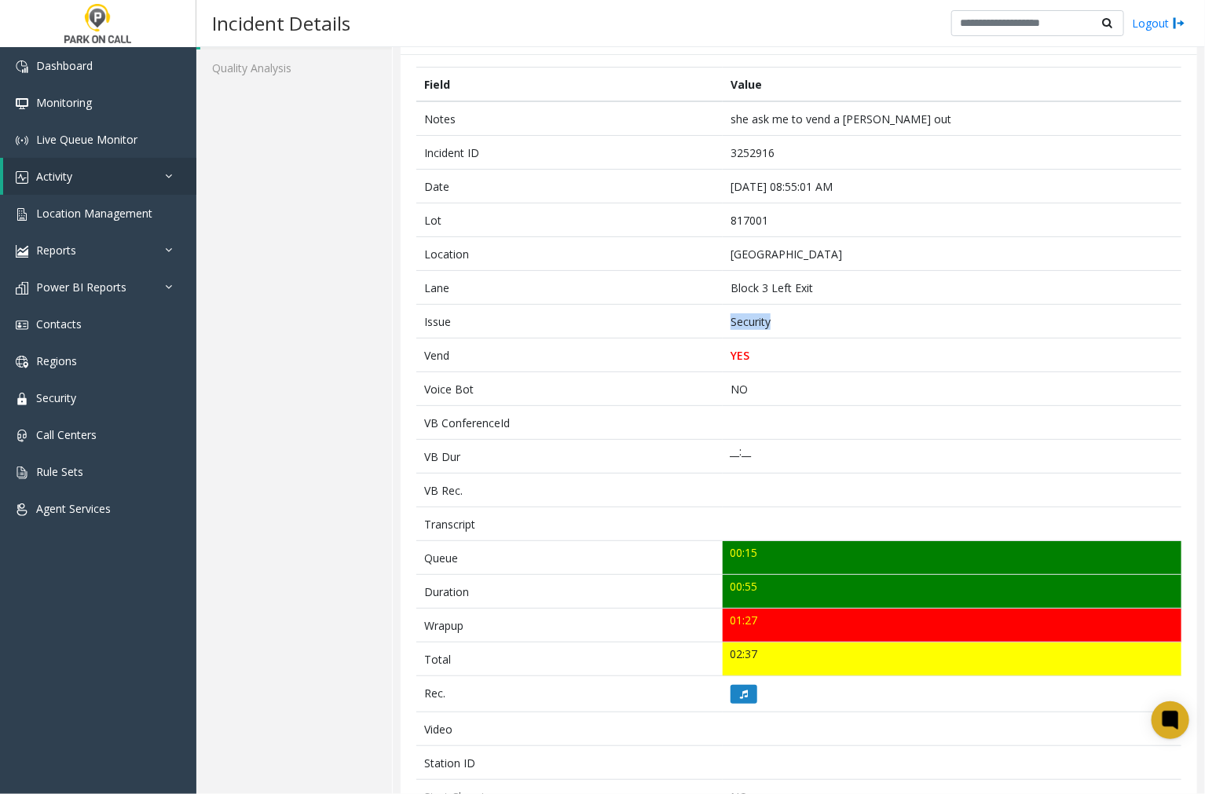
copy td "Security"
